Goal: Navigation & Orientation: Find specific page/section

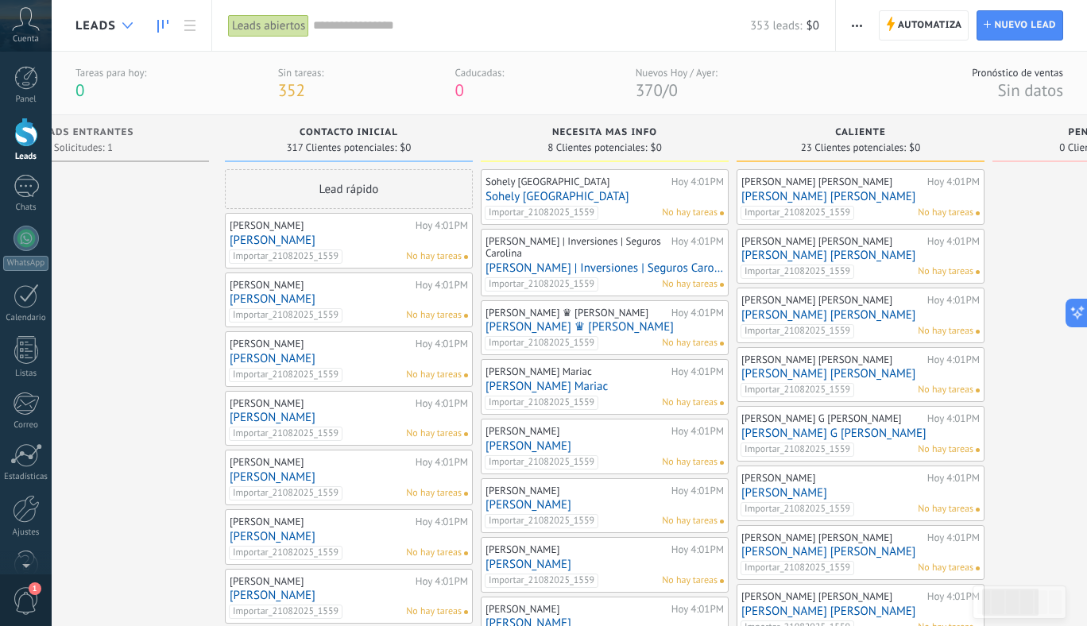
click at [126, 23] on icon at bounding box center [127, 25] width 10 height 6
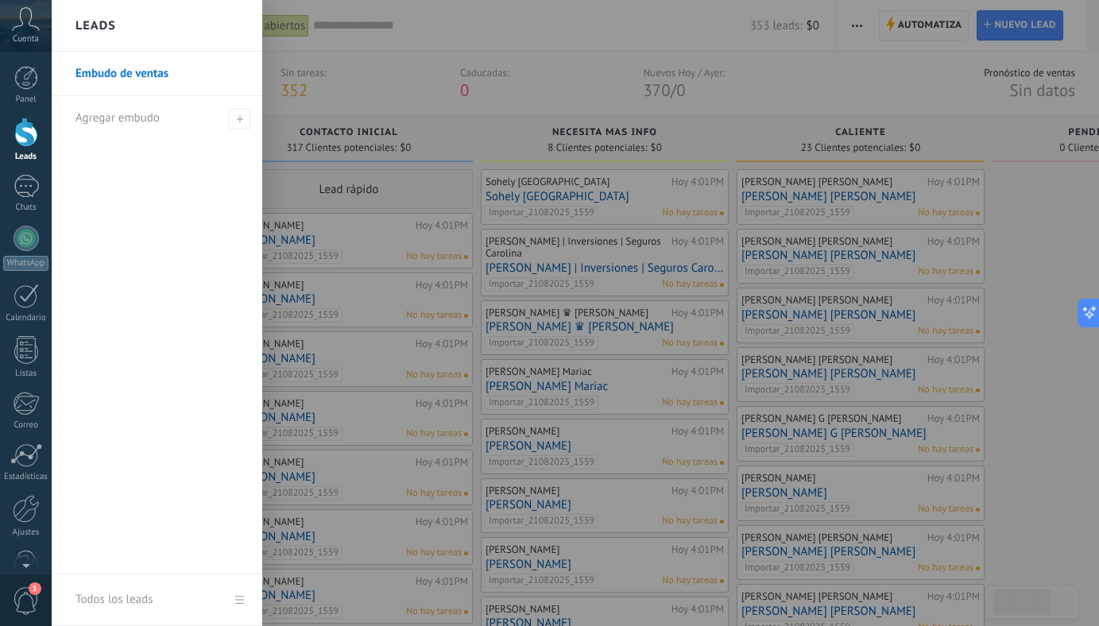
click at [424, 49] on div at bounding box center [601, 313] width 1099 height 626
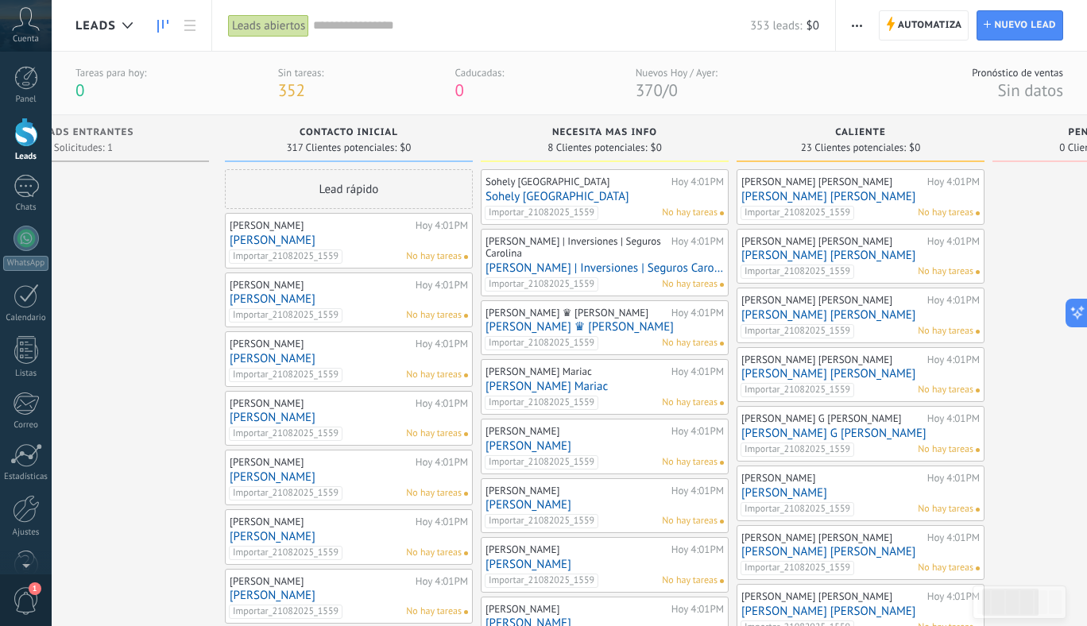
click at [33, 24] on icon at bounding box center [26, 19] width 28 height 24
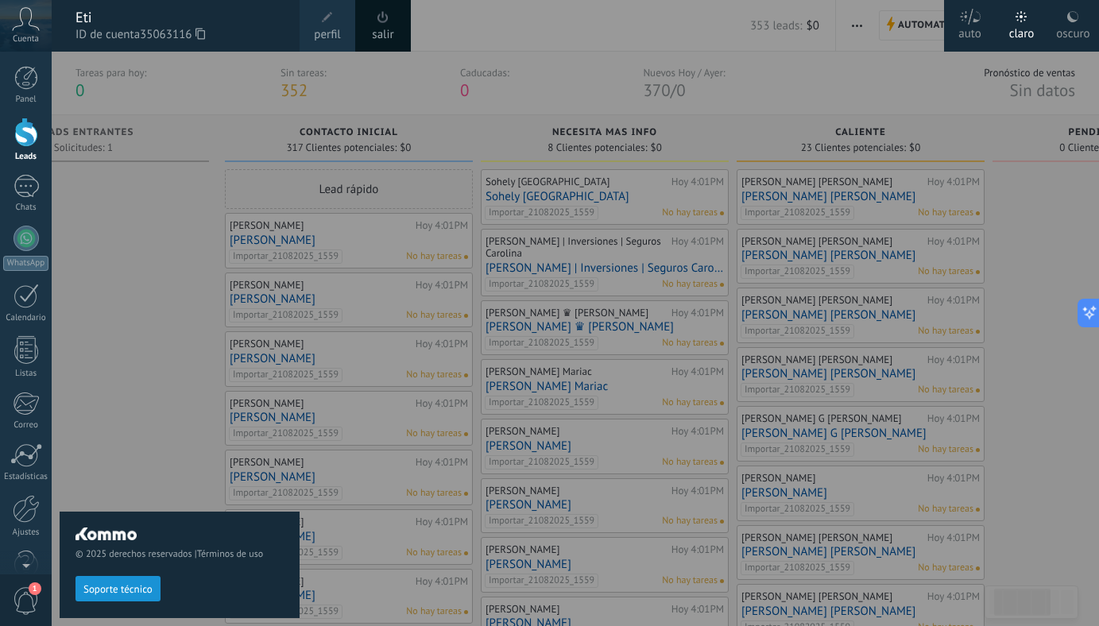
click at [1071, 14] on icon at bounding box center [1072, 16] width 13 height 13
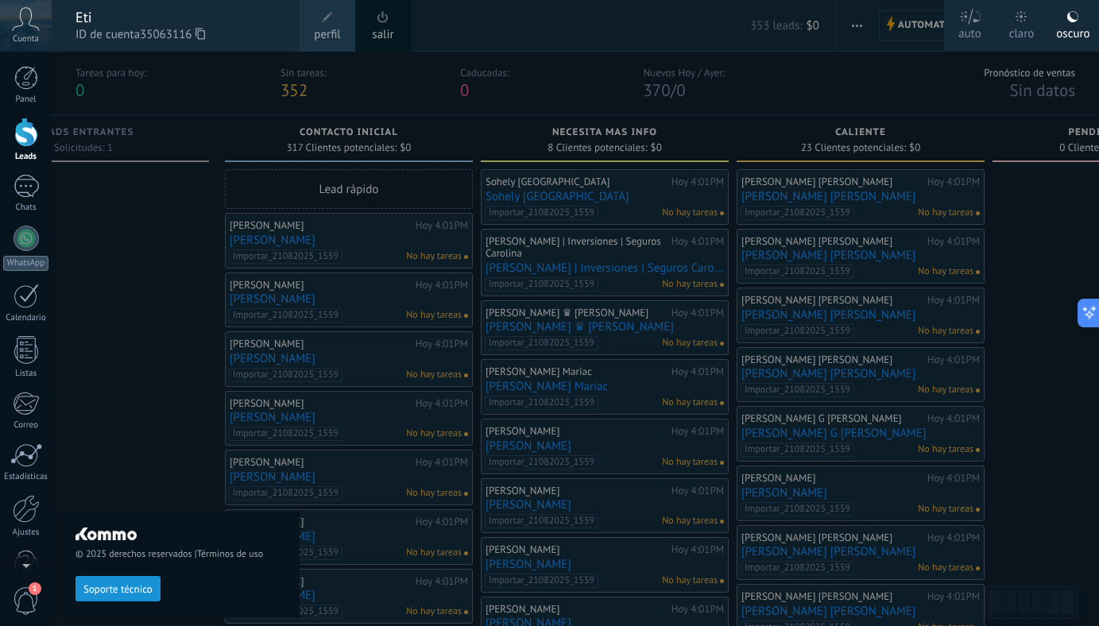
click at [972, 17] on icon at bounding box center [970, 17] width 22 height 16
click at [1025, 14] on icon at bounding box center [1020, 16] width 11 height 11
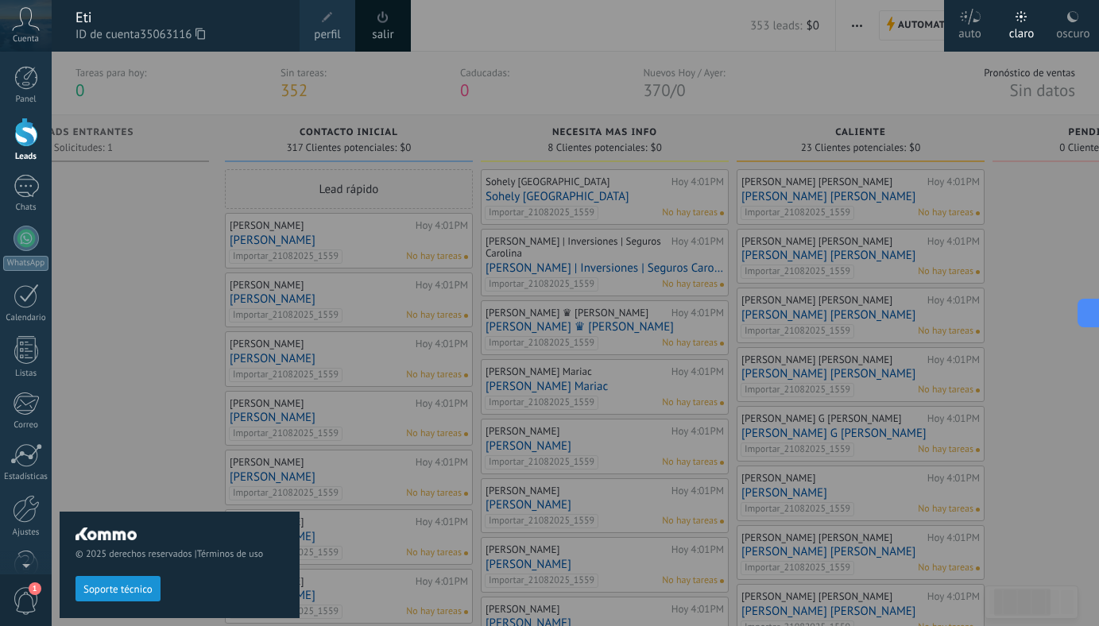
click at [109, 368] on div "© 2025 derechos reservados | Términos de uso Soporte técnico" at bounding box center [180, 339] width 240 height 574
click at [441, 5] on div at bounding box center [601, 313] width 1099 height 626
click at [183, 118] on div "© 2025 derechos reservados | Términos de uso Soporte técnico" at bounding box center [180, 339] width 240 height 574
click at [26, 23] on icon at bounding box center [26, 19] width 28 height 24
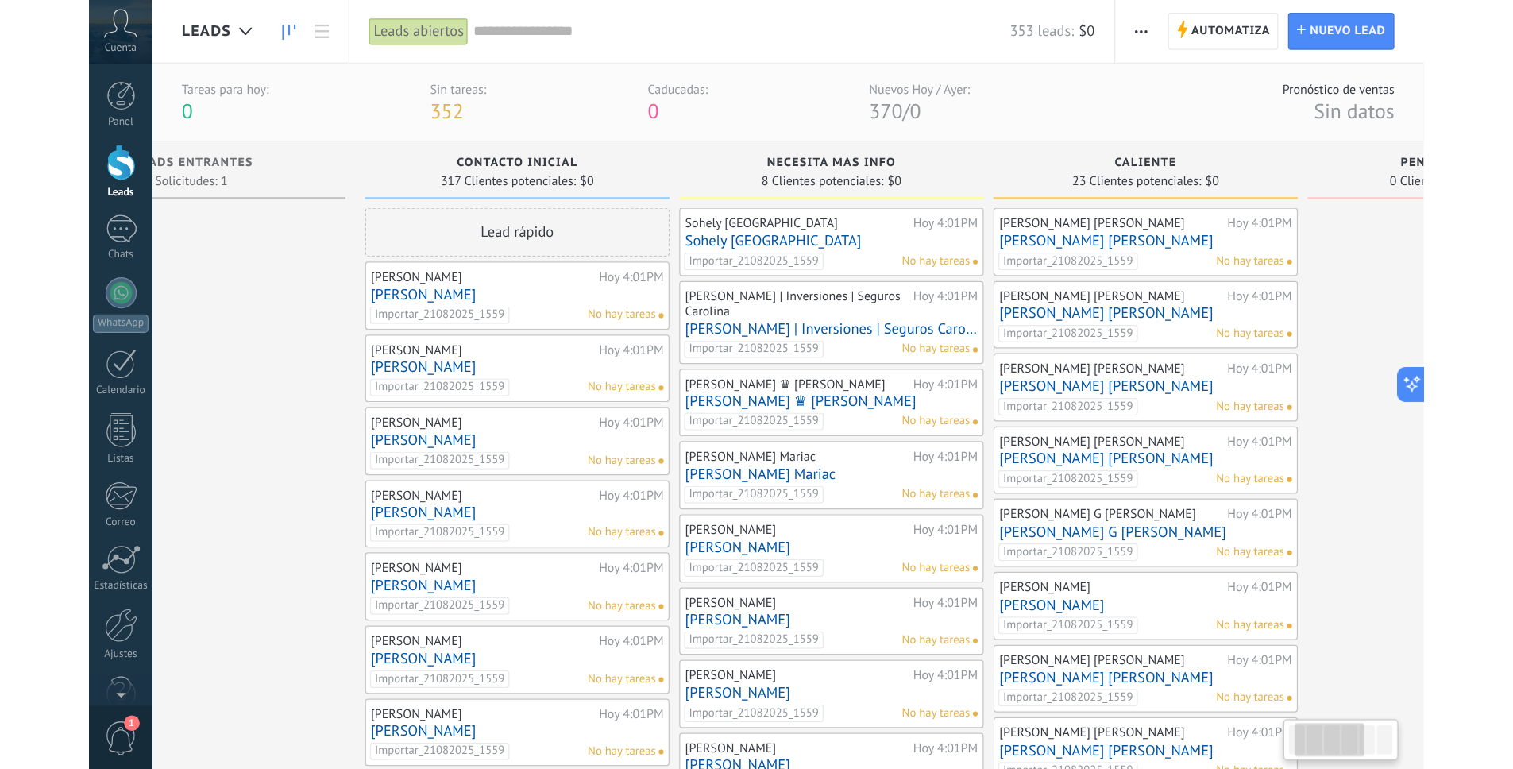
scroll to position [15, 0]
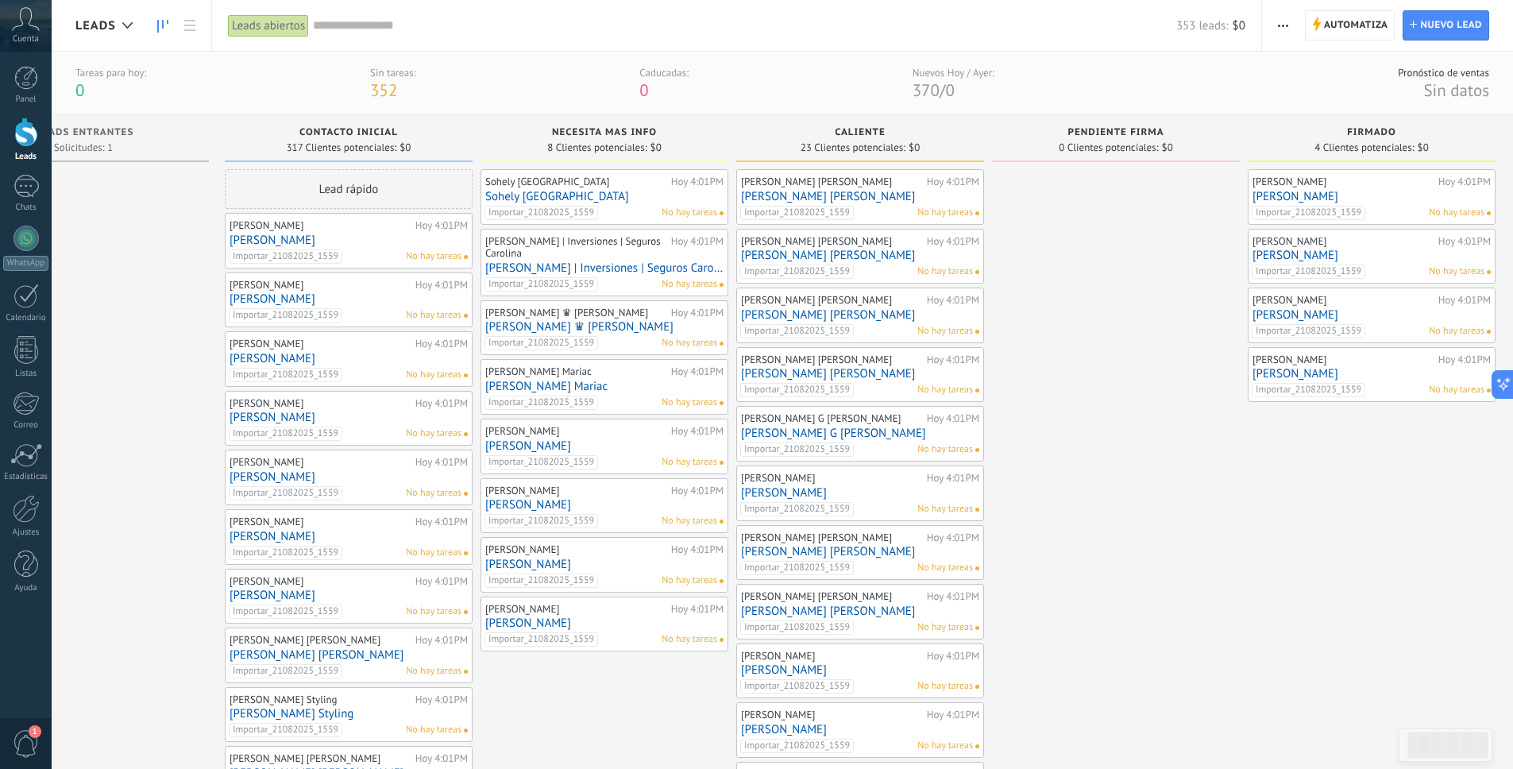
click at [25, 625] on span "1" at bounding box center [26, 744] width 27 height 28
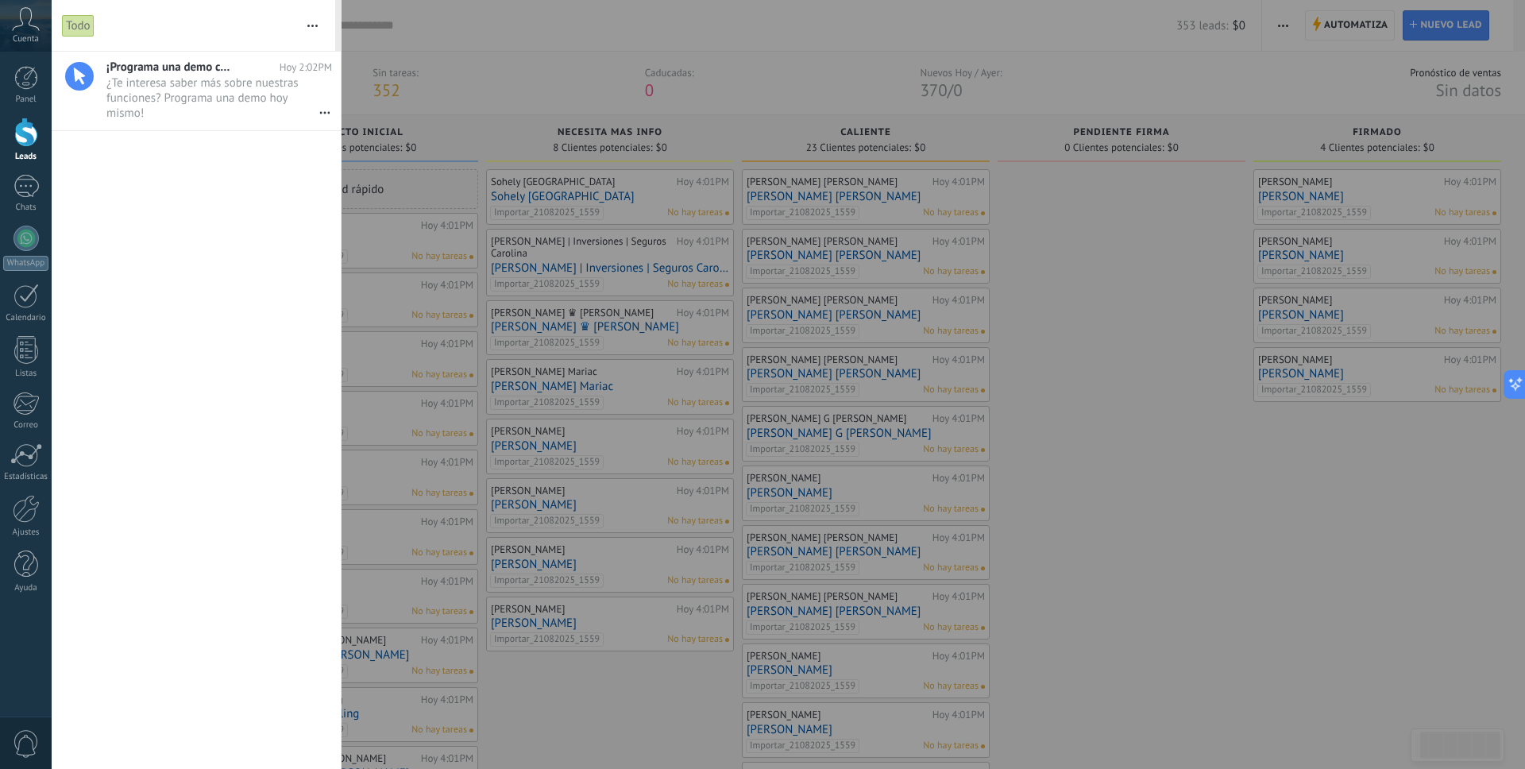
click at [24, 625] on span "0" at bounding box center [26, 744] width 27 height 28
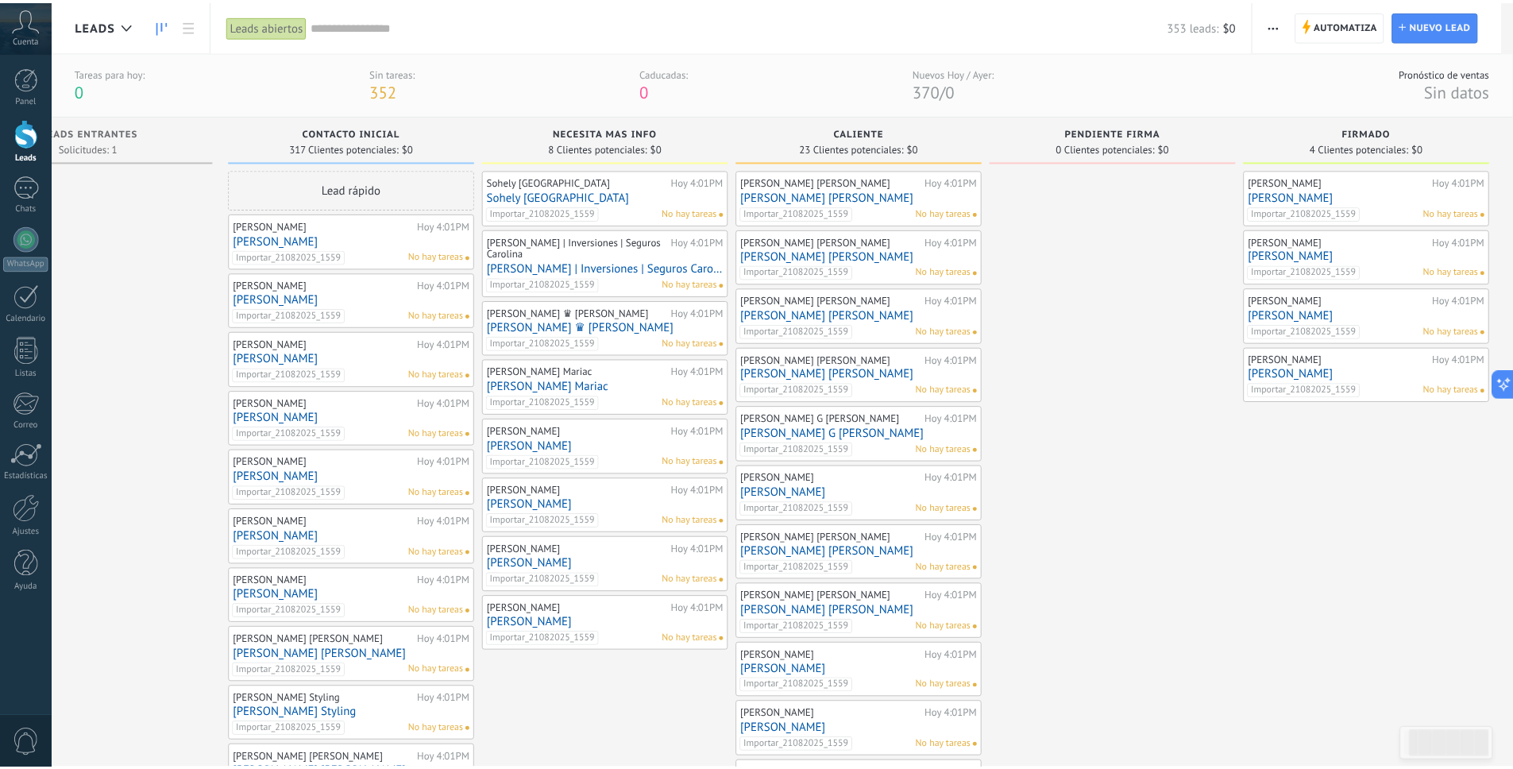
scroll to position [0, 109]
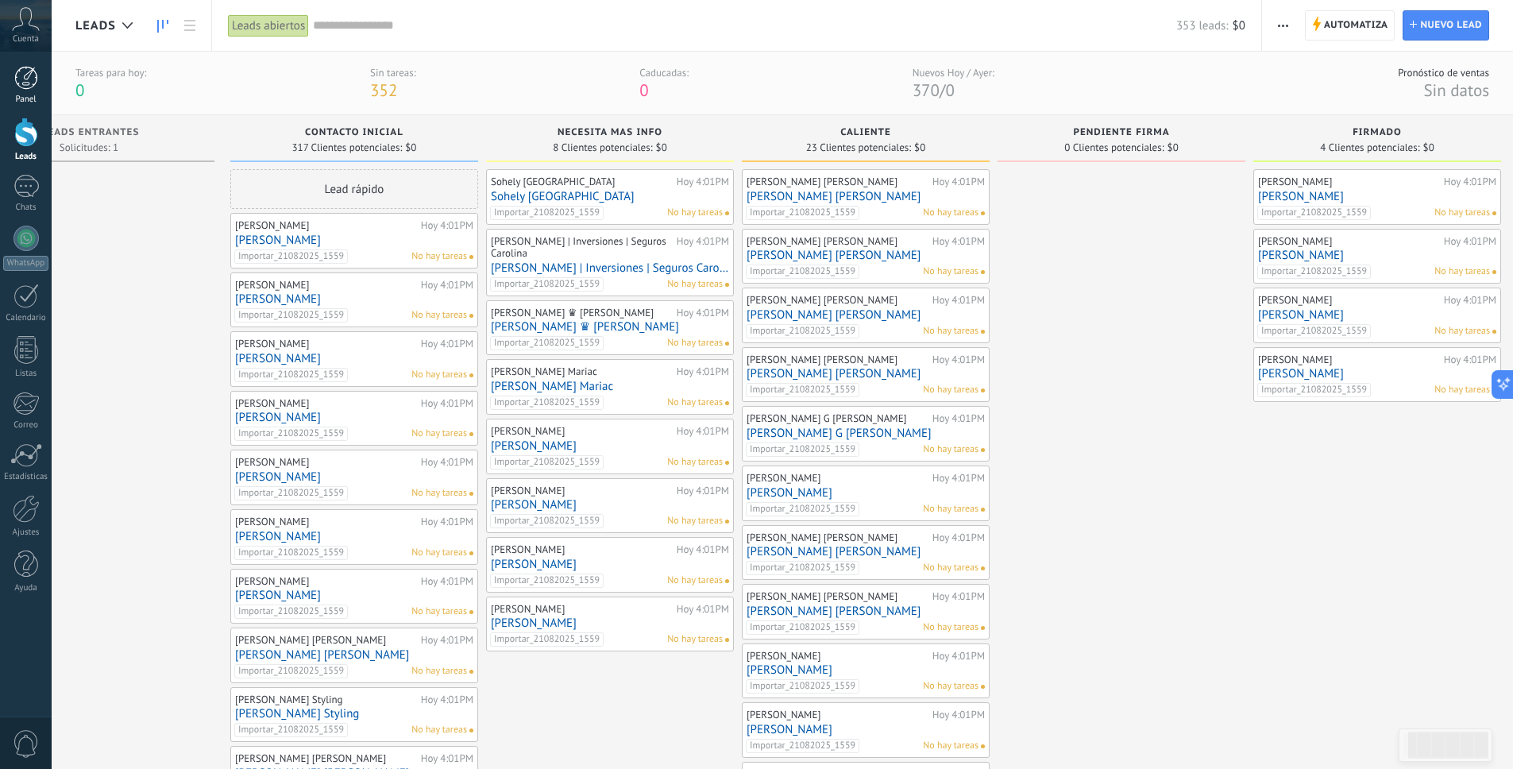
click at [30, 72] on div at bounding box center [26, 78] width 24 height 24
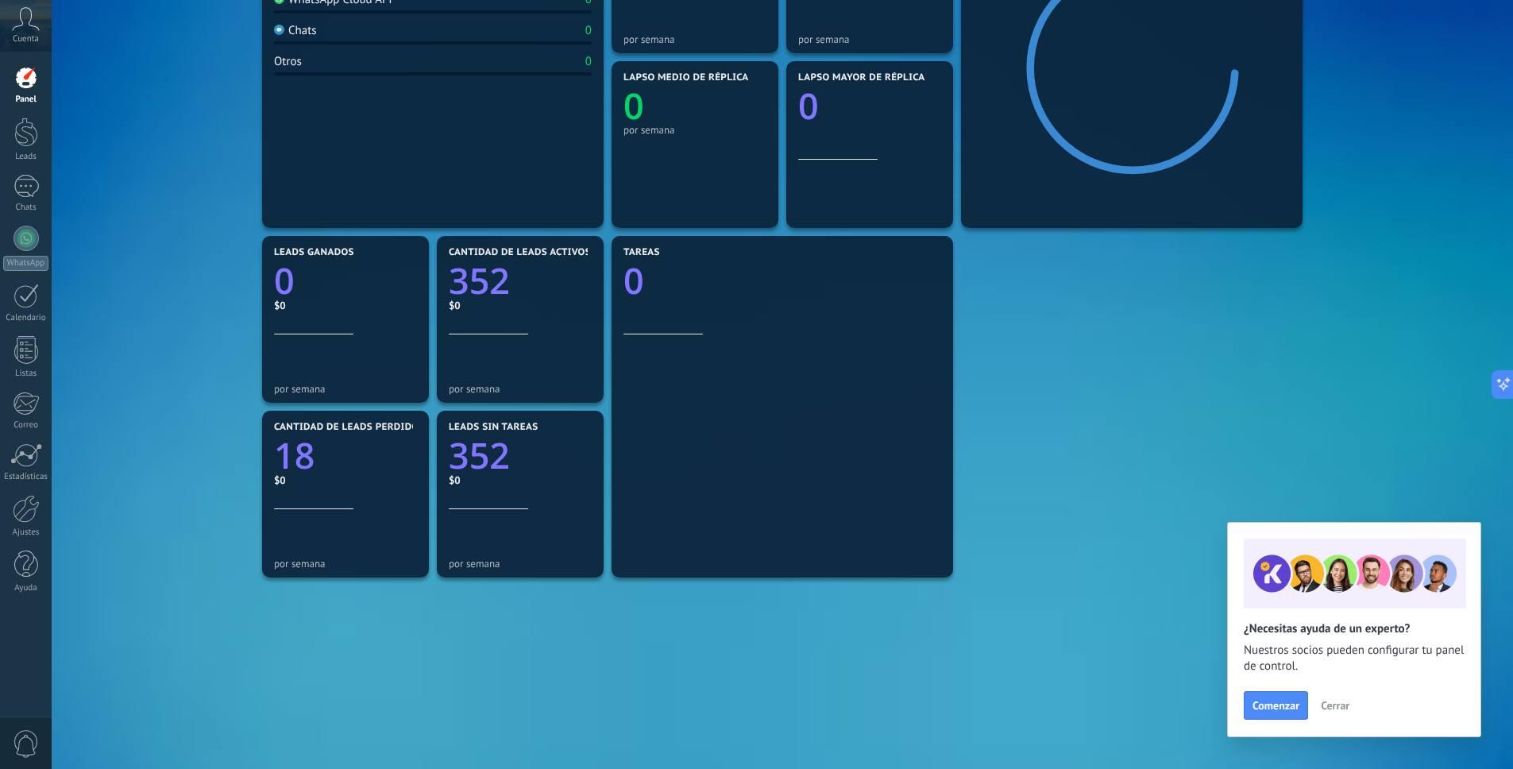
scroll to position [335, 0]
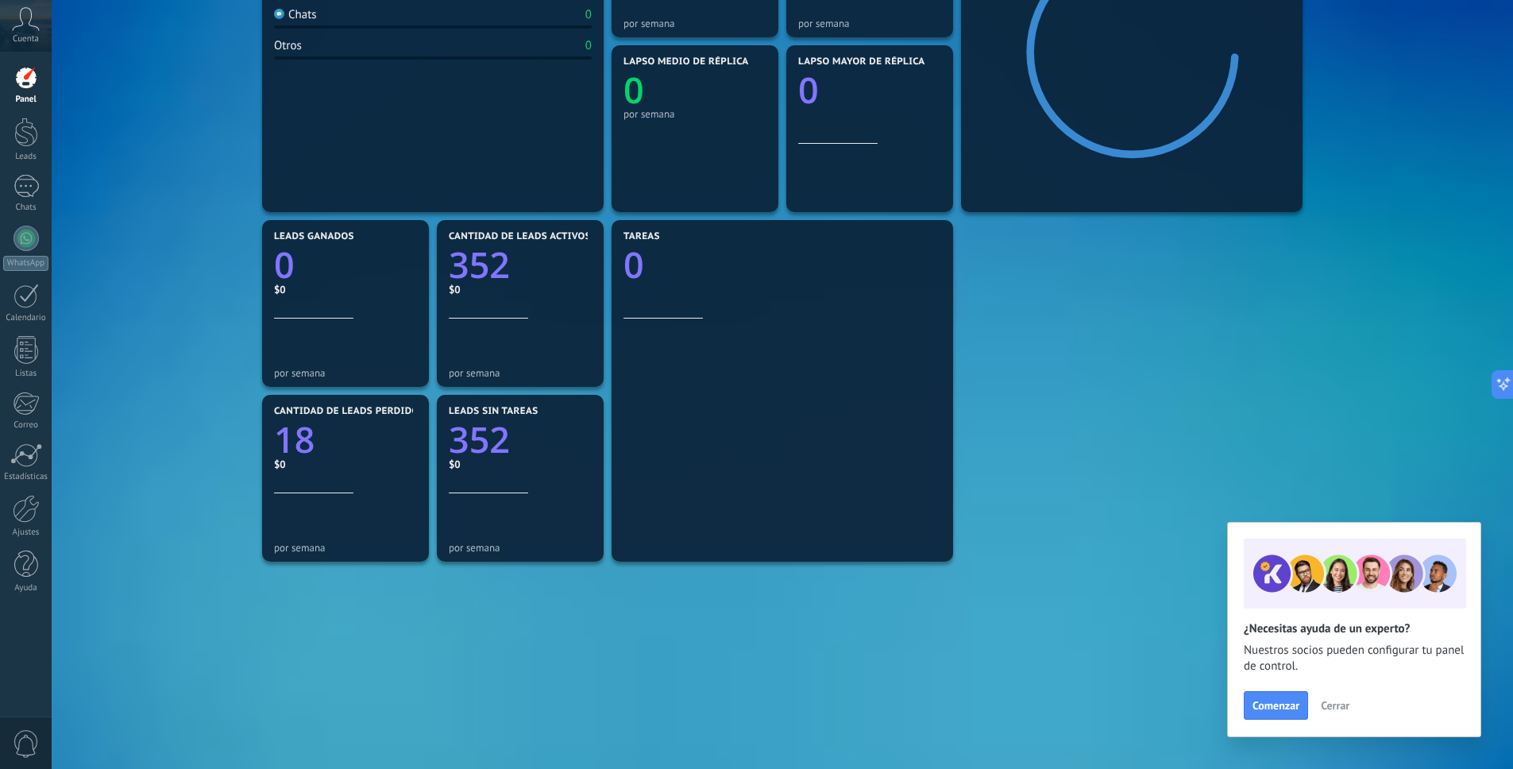
click at [1086, 625] on span "Cerrar" at bounding box center [1335, 705] width 29 height 11
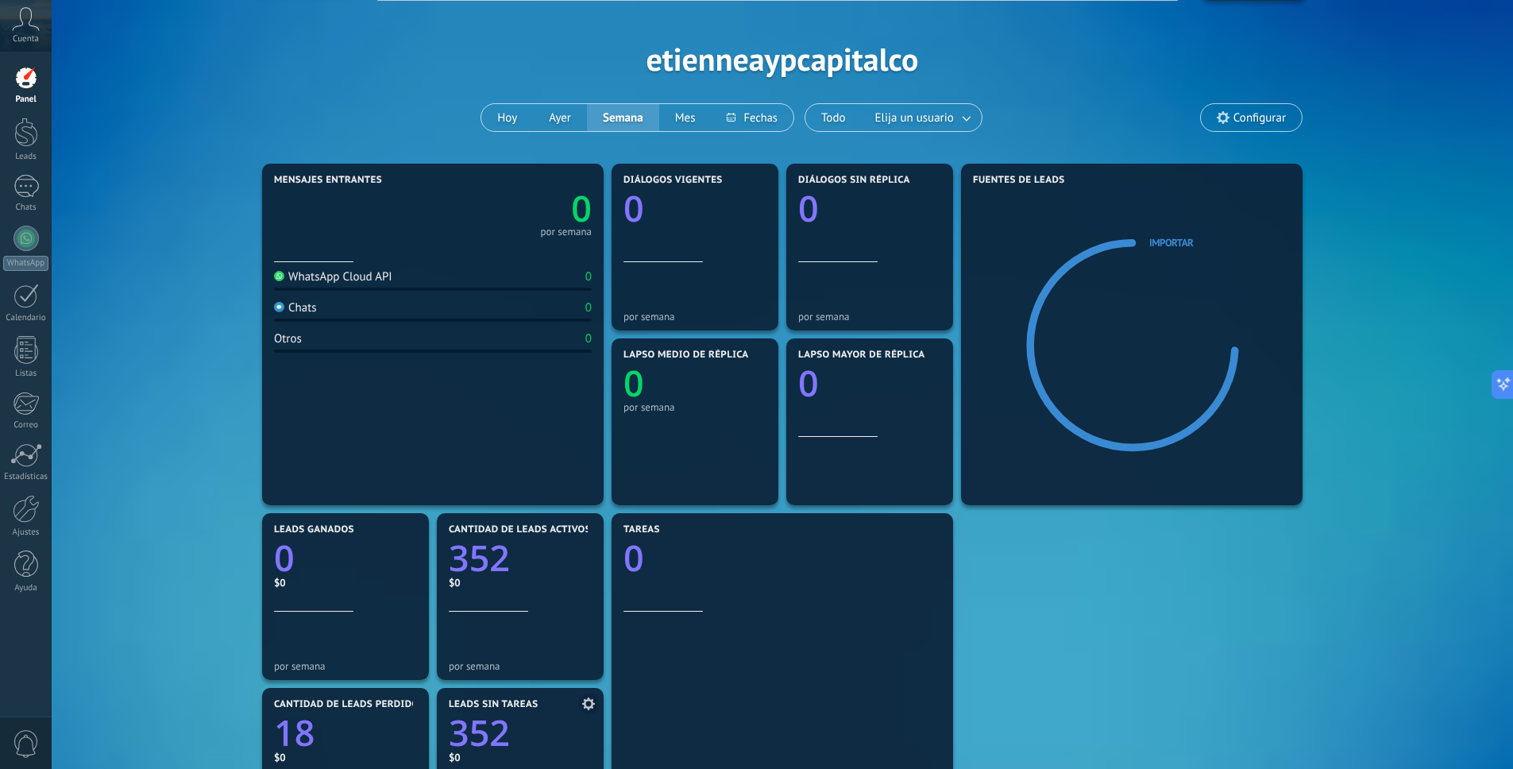
scroll to position [0, 0]
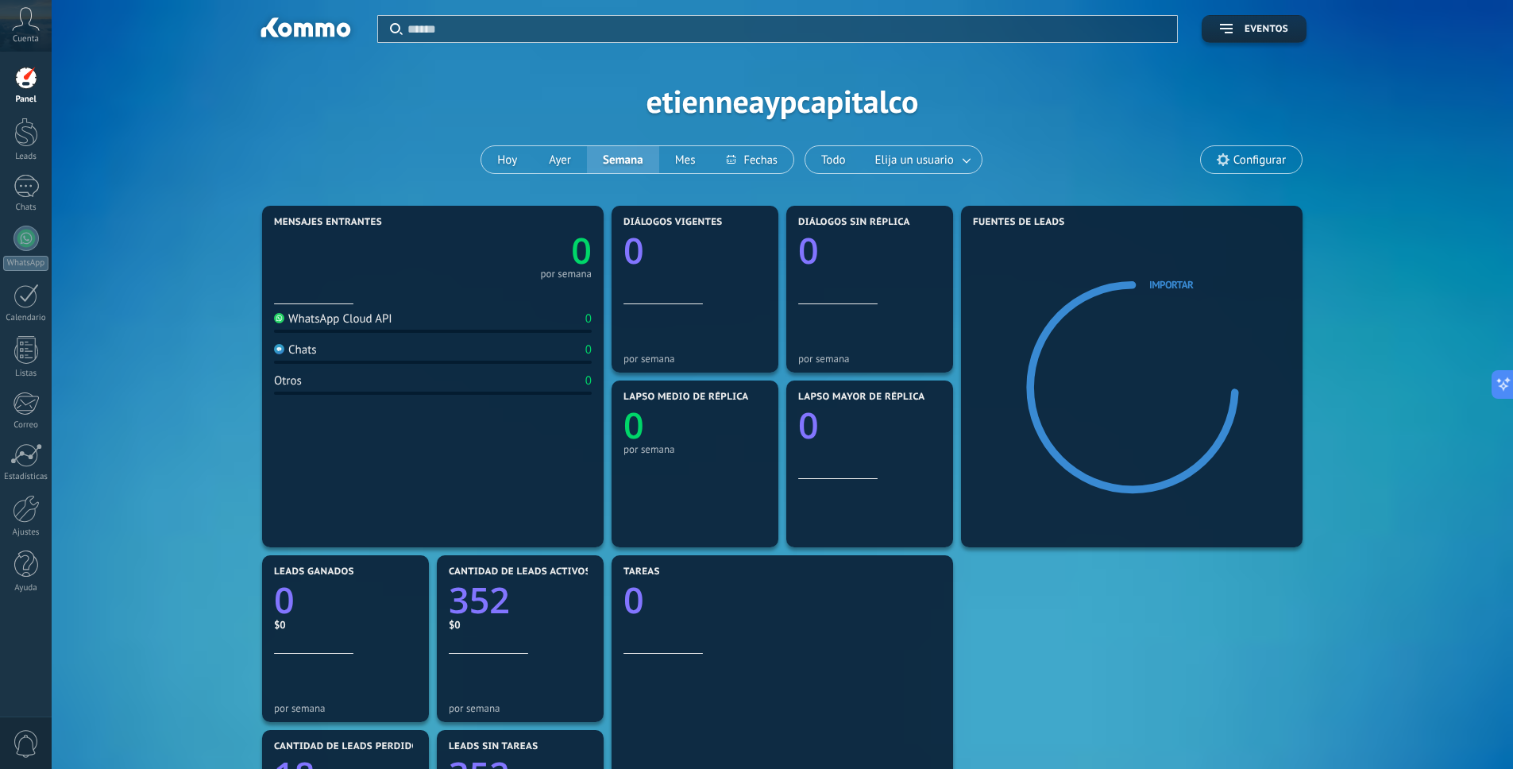
click at [1086, 160] on span "Configurar" at bounding box center [1260, 160] width 52 height 14
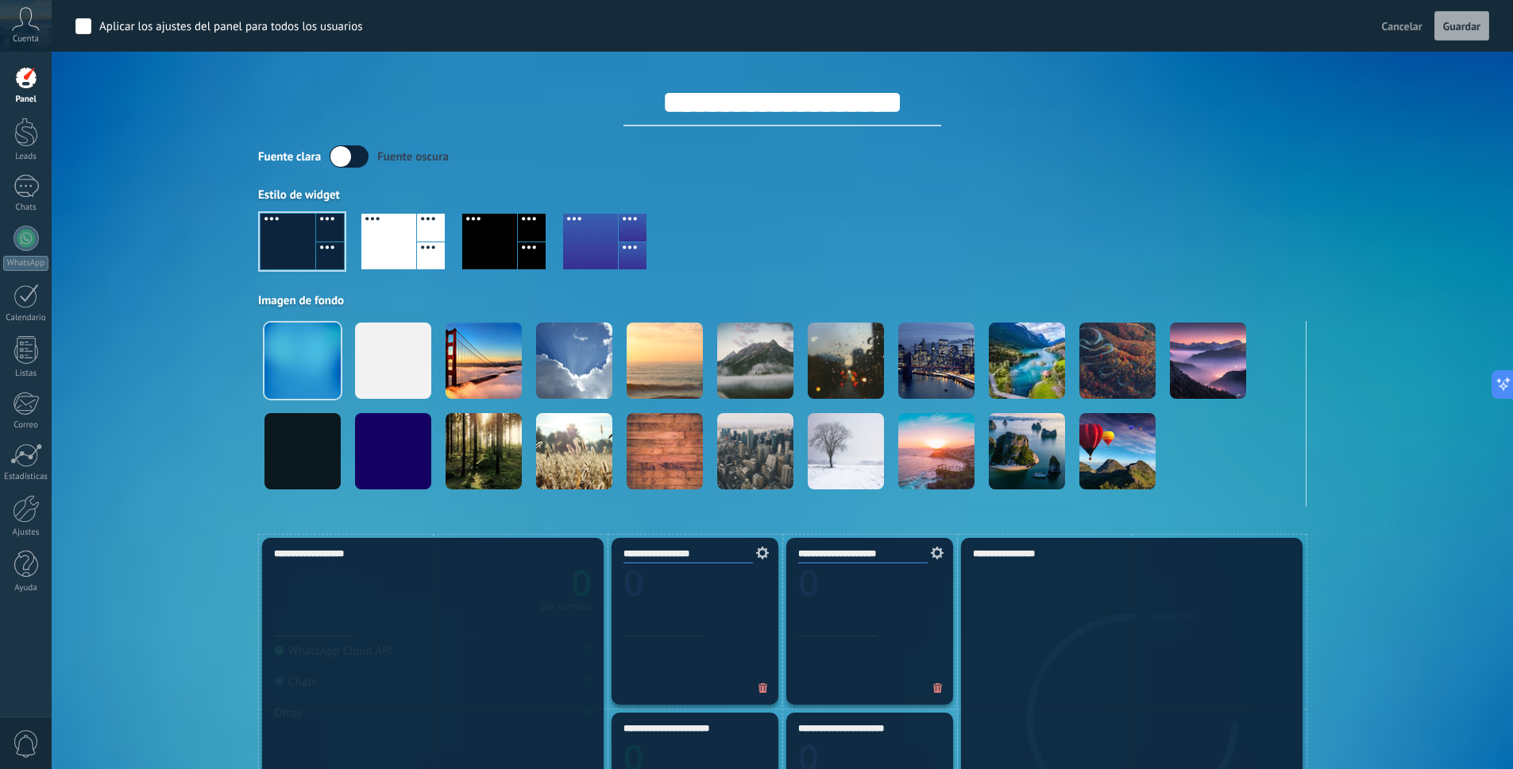
click at [1086, 25] on span "Cancelar" at bounding box center [1402, 26] width 41 height 14
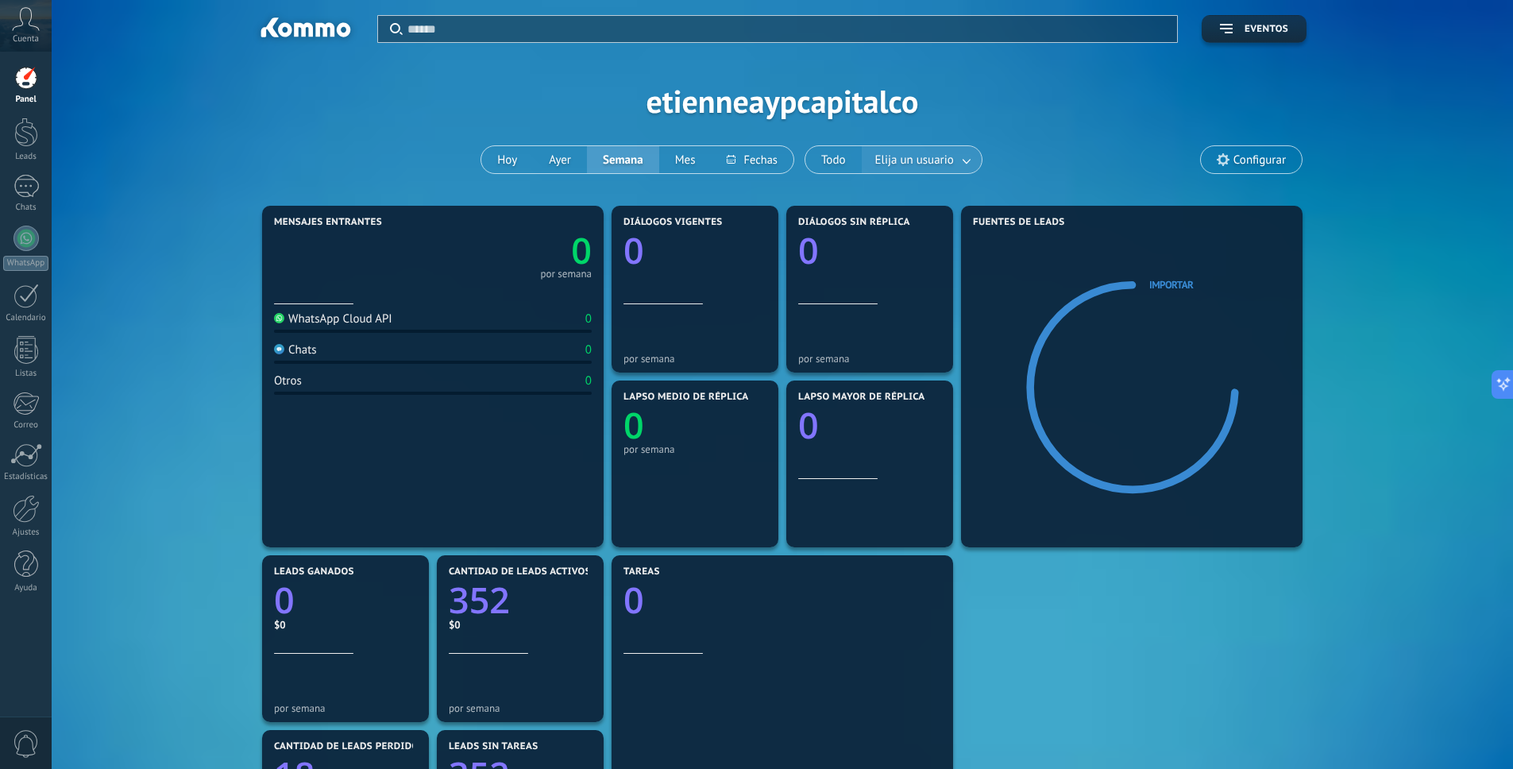
click at [967, 157] on link at bounding box center [967, 160] width 29 height 26
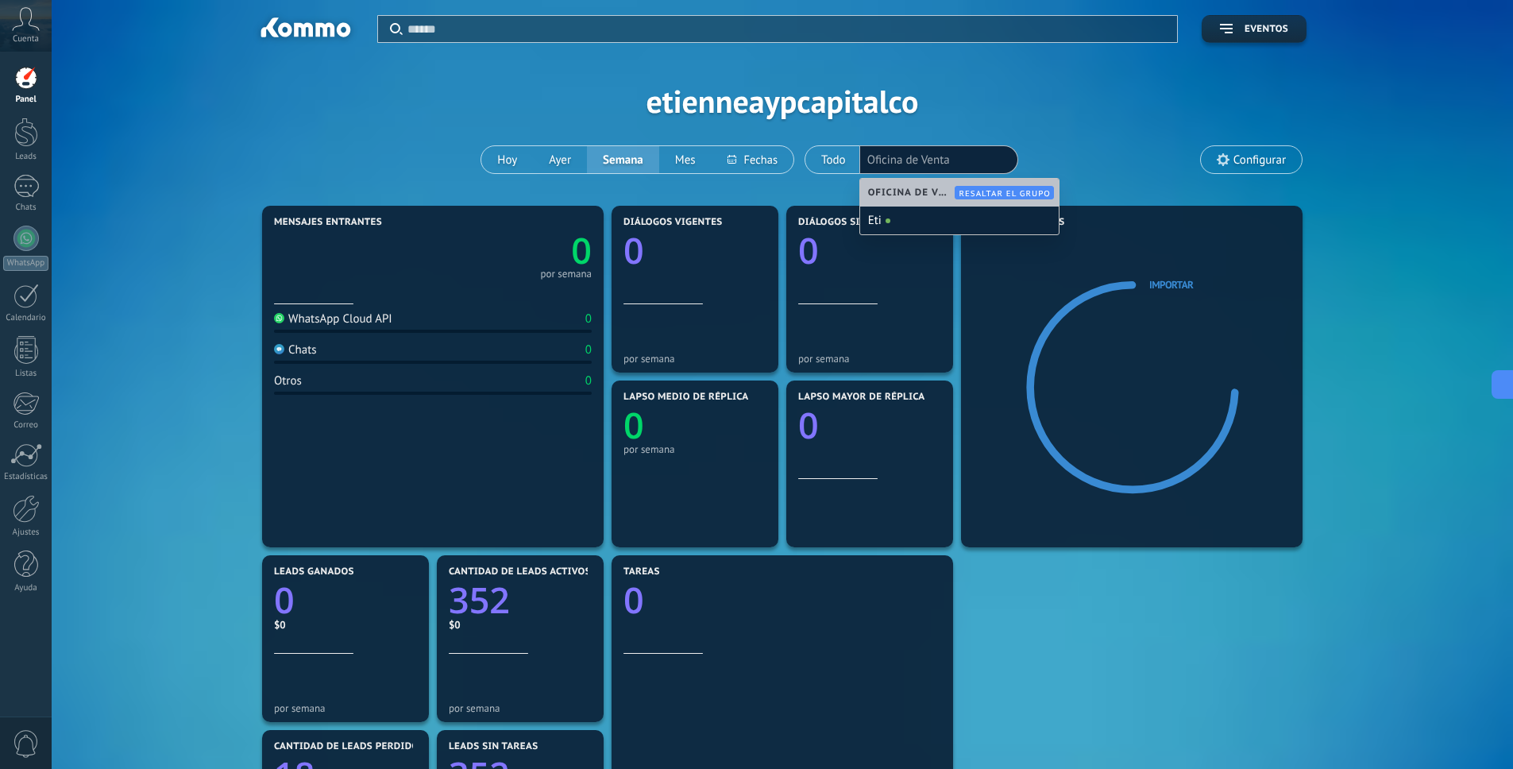
click at [1061, 129] on div "Aplicar Eventos etienneaypcapitalco [PERSON_NAME] Semana Mes Todo Elija un usua…" at bounding box center [782, 101] width 1414 height 202
